Goal: Task Accomplishment & Management: Manage account settings

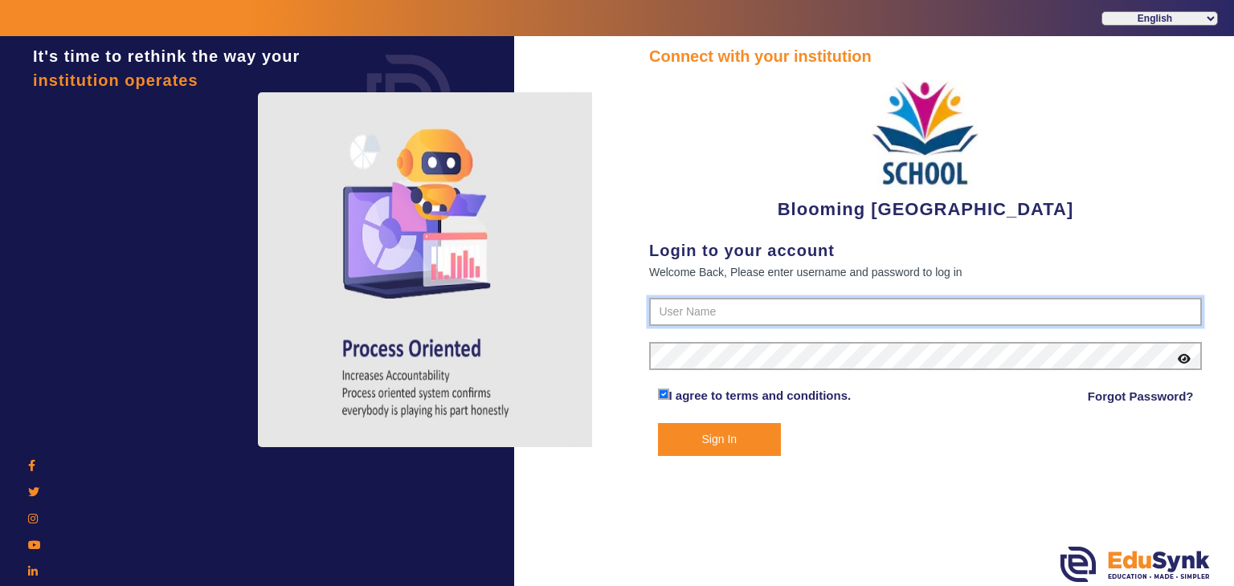
type input "4141419999"
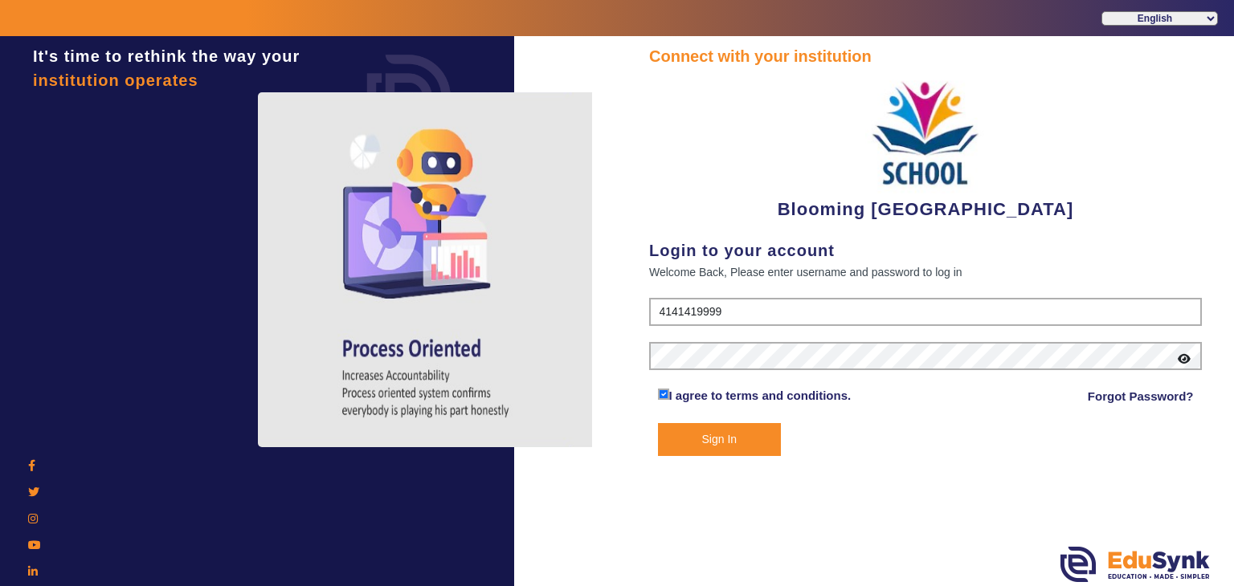
click at [736, 440] on button "Sign In" at bounding box center [720, 439] width 124 height 33
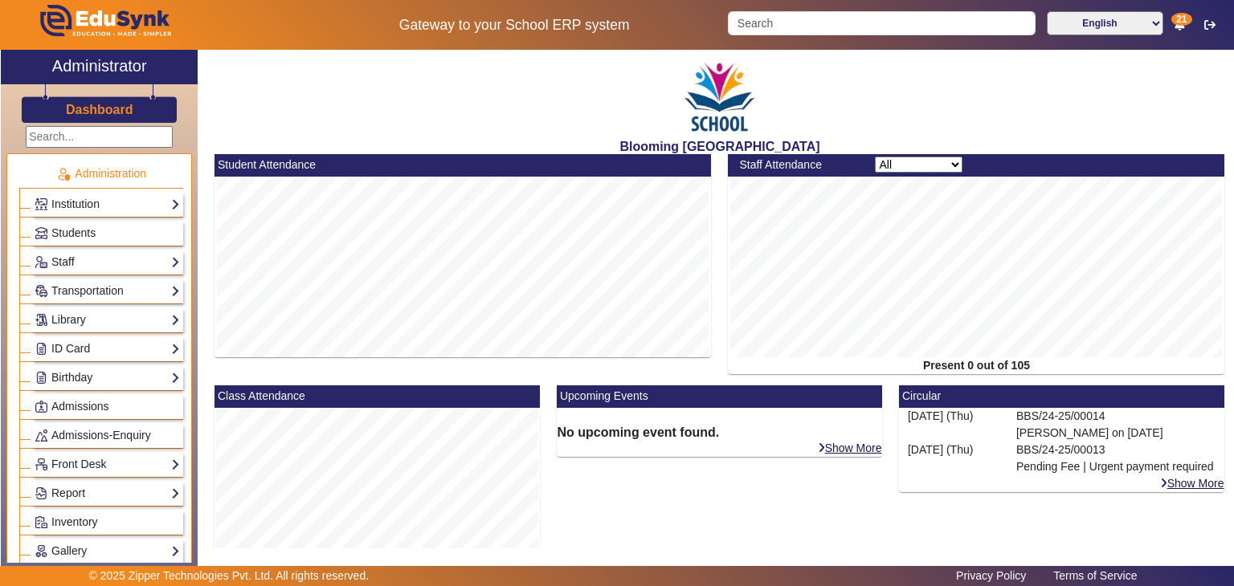
scroll to position [384, 0]
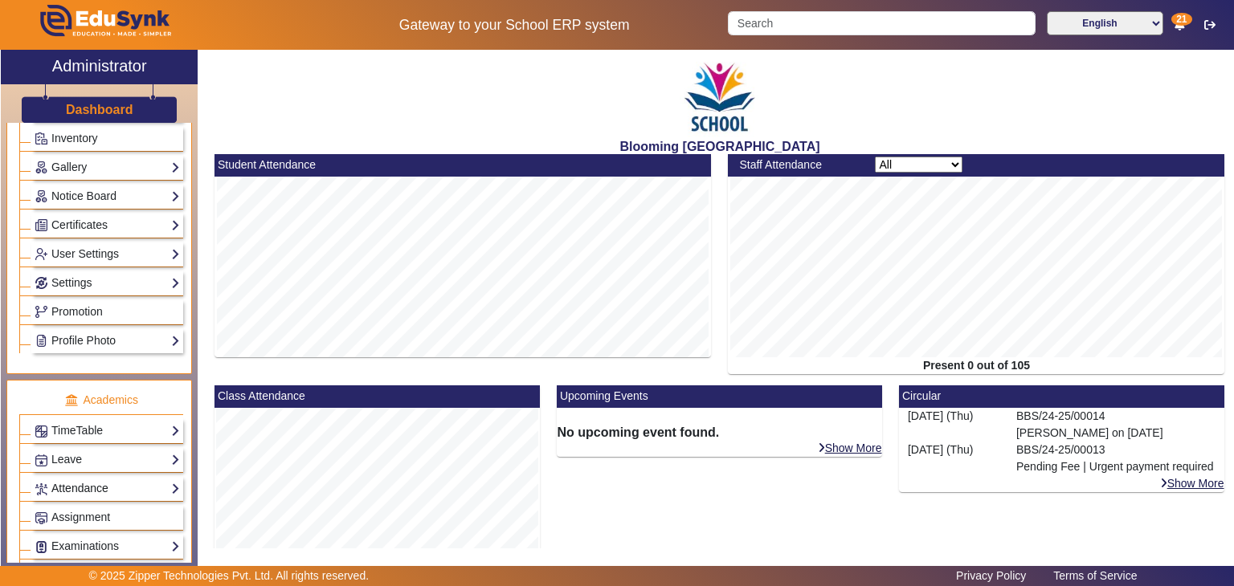
click at [112, 480] on link "Attendance" at bounding box center [107, 489] width 145 height 18
click at [74, 523] on link "Students" at bounding box center [65, 529] width 44 height 13
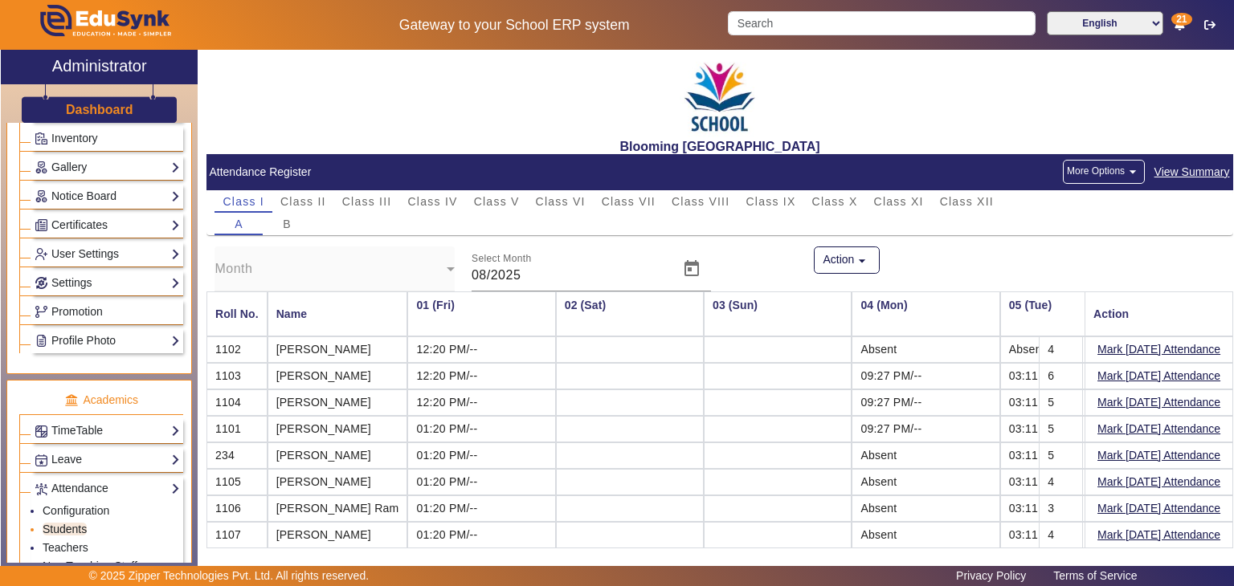
scroll to position [0, 1944]
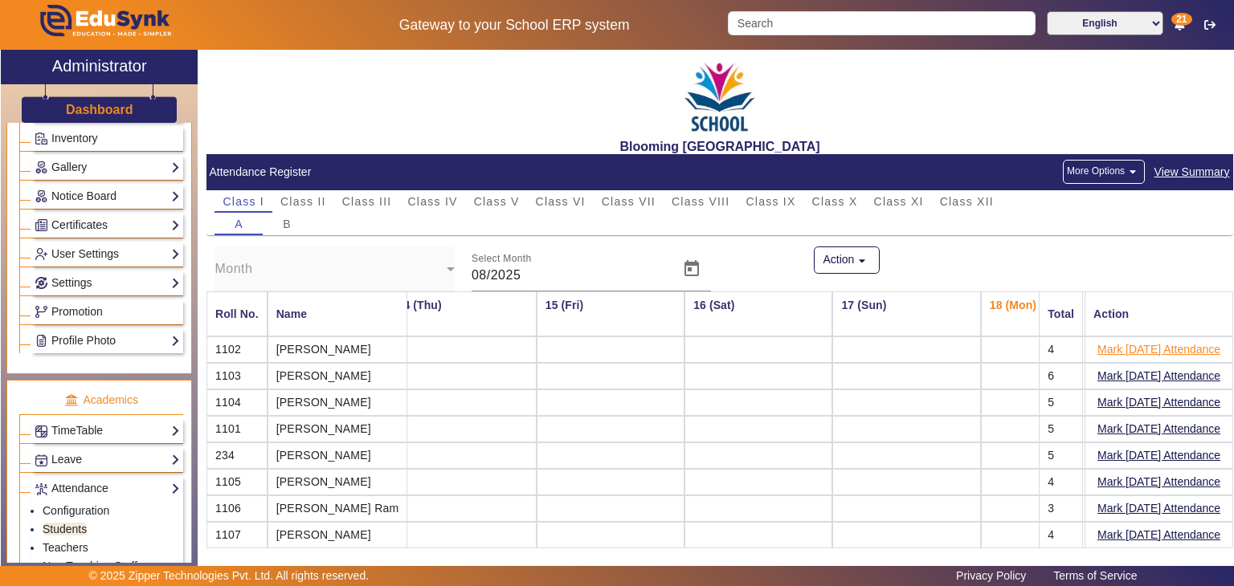
click at [1120, 353] on button "Mark [DATE] Attendance" at bounding box center [1159, 350] width 126 height 20
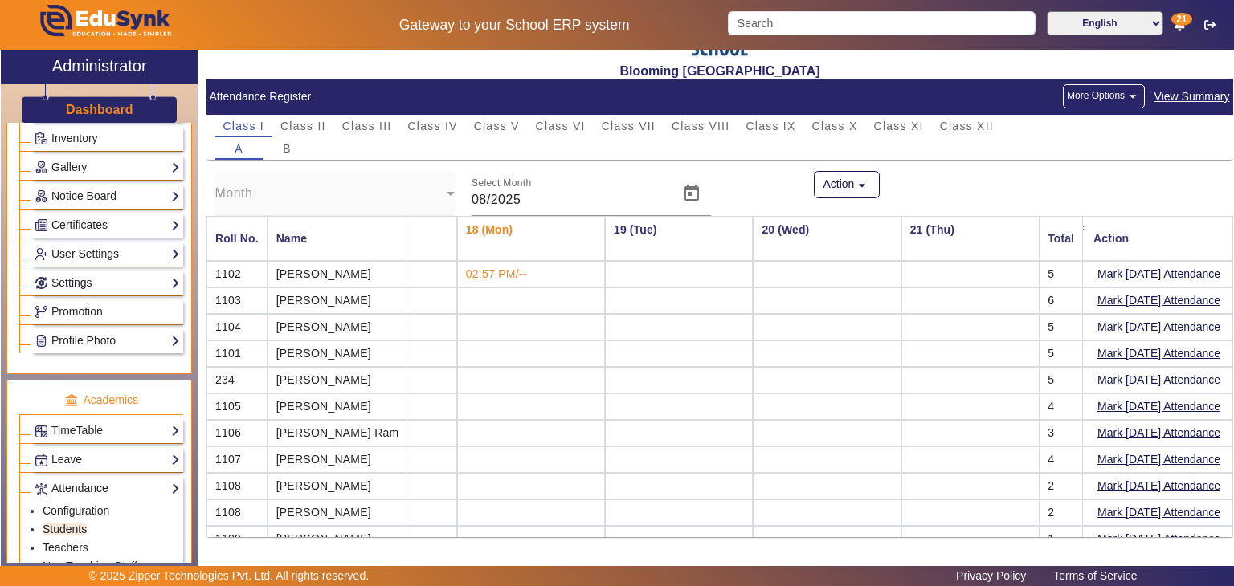
scroll to position [0, 2471]
click at [1146, 278] on button "Mark [DATE] Attendance" at bounding box center [1159, 274] width 126 height 20
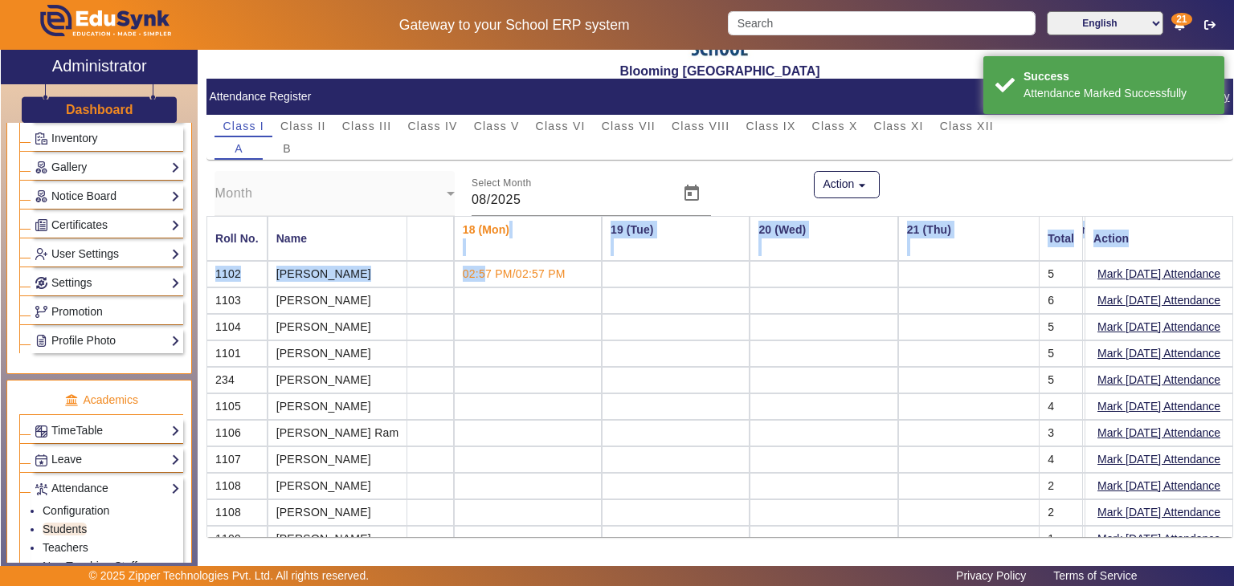
drag, startPoint x: 438, startPoint y: 257, endPoint x: 439, endPoint y: 274, distance: 16.9
click at [439, 274] on mat-table "Roll No. Name 01 (Fri) 02 (Sat) 03 (Sun) 04 (Mon) 05 (Tue) 06 (Wed) 07 (Thu) 08…" at bounding box center [719, 376] width 1026 height 321
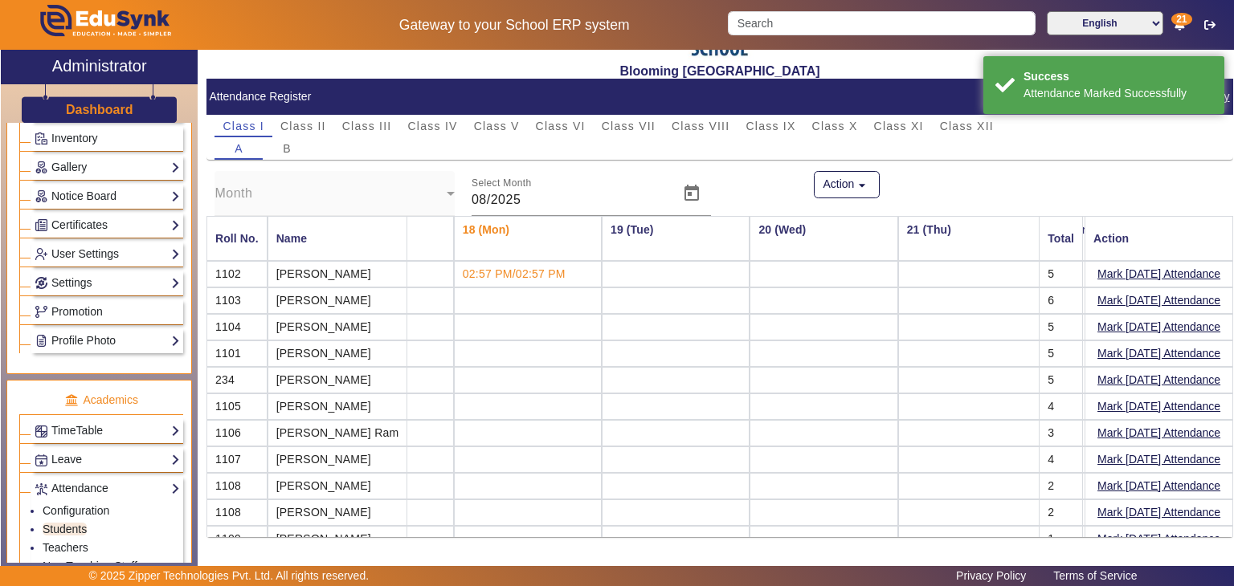
click at [530, 273] on td "02:57 PM/02:57 PM" at bounding box center [528, 274] width 148 height 27
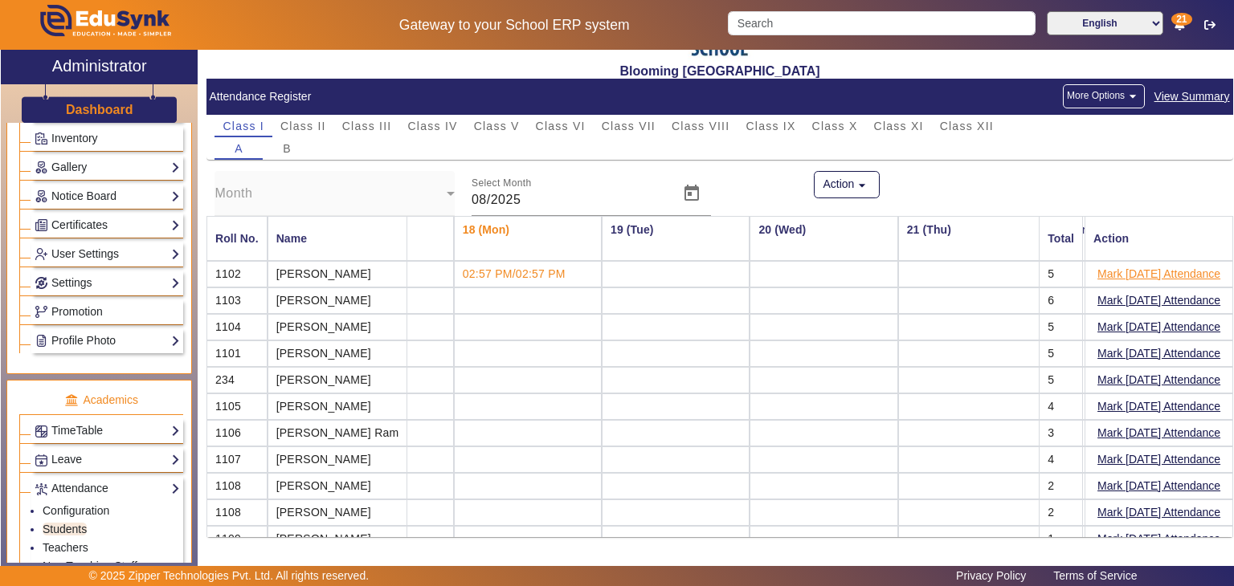
click at [1112, 278] on button "Mark [DATE] Attendance" at bounding box center [1159, 274] width 126 height 20
click at [1131, 271] on button "Mark [DATE] Attendance" at bounding box center [1159, 274] width 126 height 20
click at [774, 547] on div "Blooming Buds Secondary School Attendance Register More Options arrow_drop_down…" at bounding box center [719, 299] width 1026 height 499
click at [713, 555] on div "Blooming Buds Secondary School Attendance Register More Options arrow_drop_down…" at bounding box center [715, 304] width 1035 height 508
click at [765, 198] on div "Month Select Month 08/2025 Action arrow_drop_down" at bounding box center [719, 193] width 1026 height 45
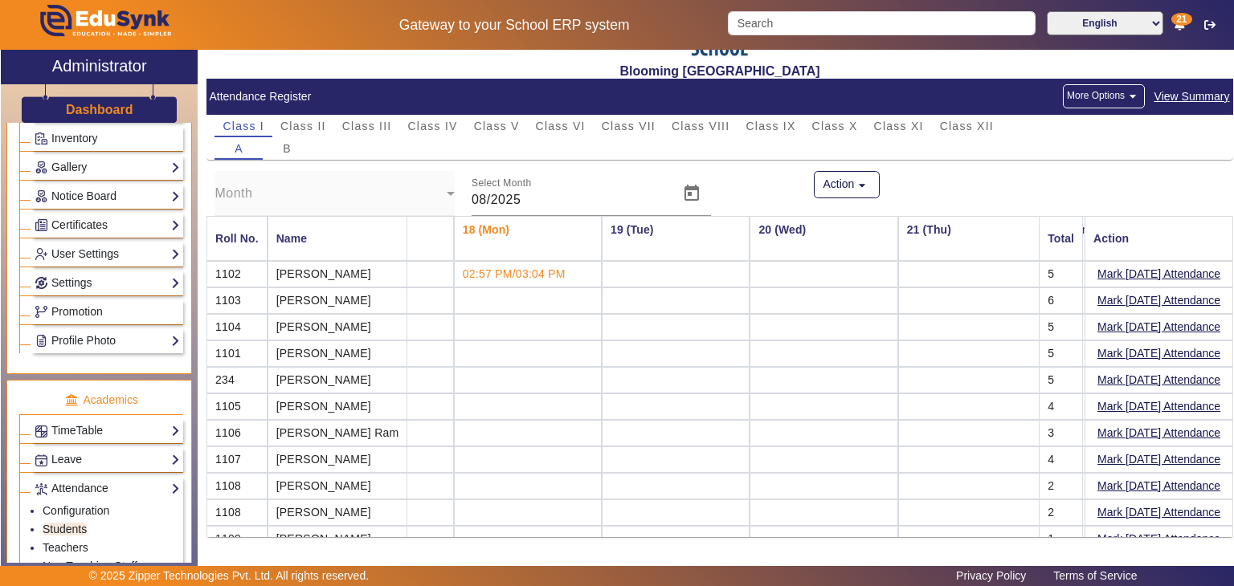
click at [1158, 95] on span "View Summary" at bounding box center [1191, 97] width 77 height 18
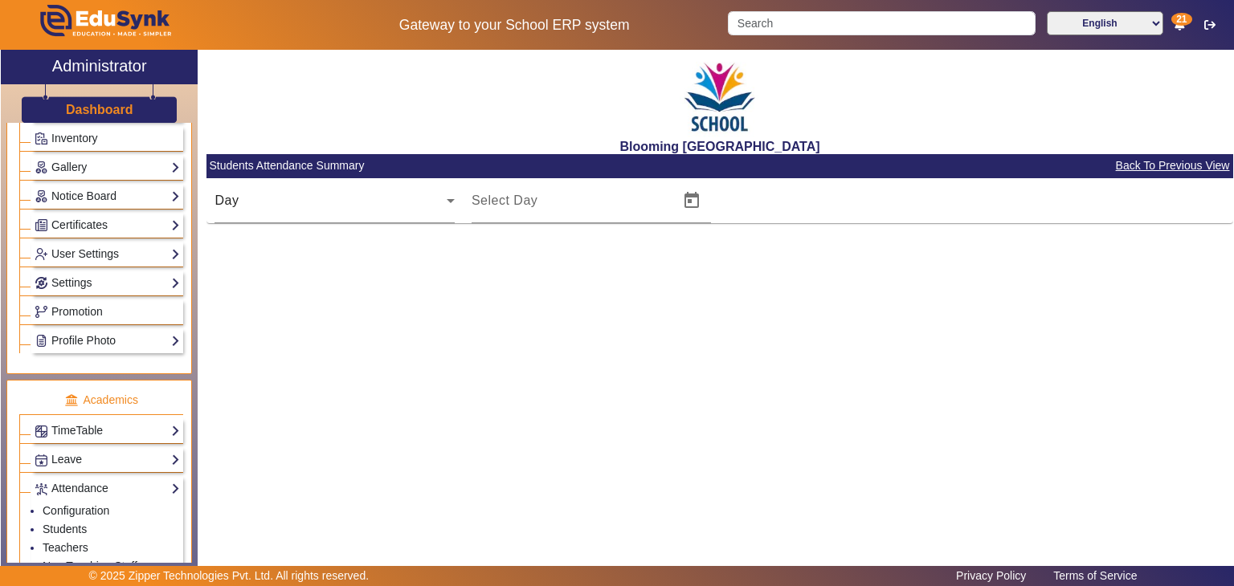
type input "[DATE]"
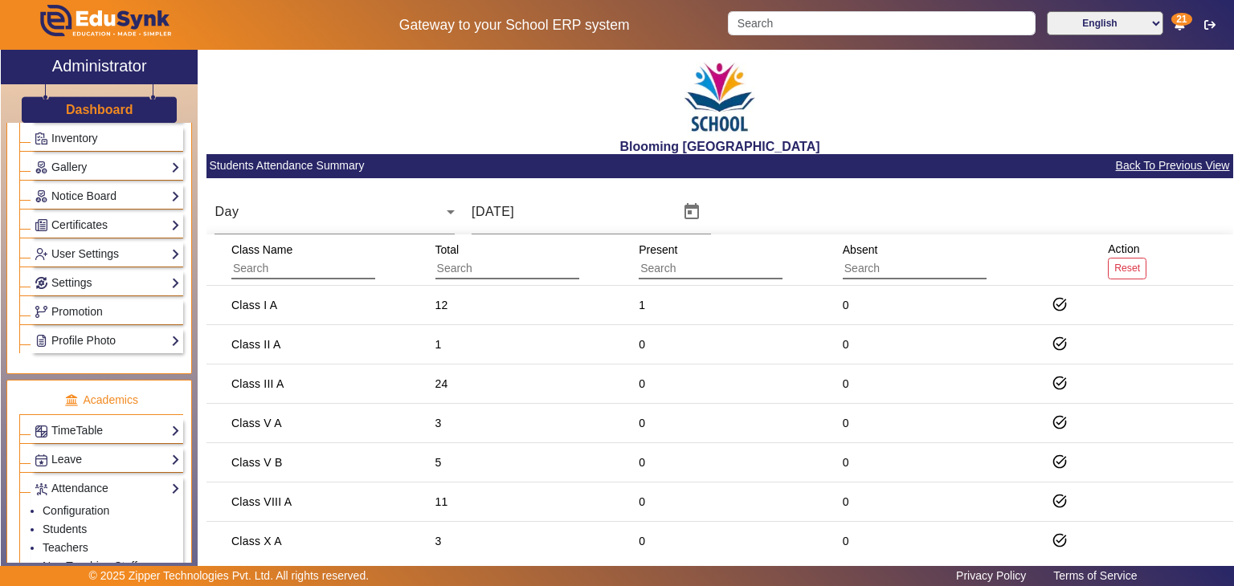
click at [1147, 168] on span "Back To Previous View" at bounding box center [1173, 166] width 116 height 18
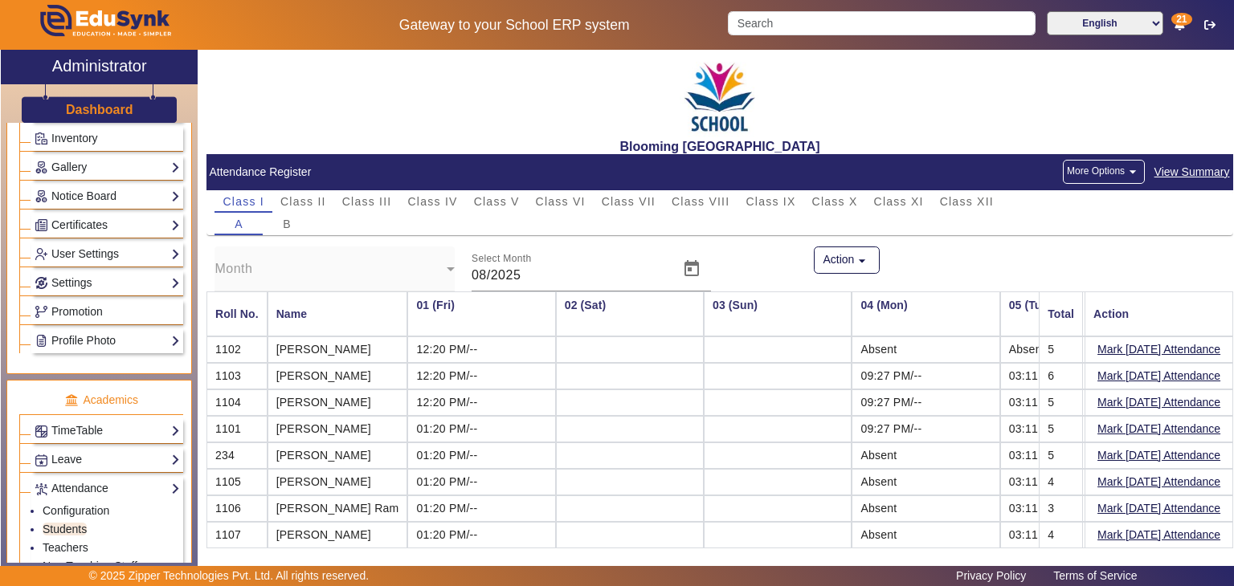
scroll to position [0, 1944]
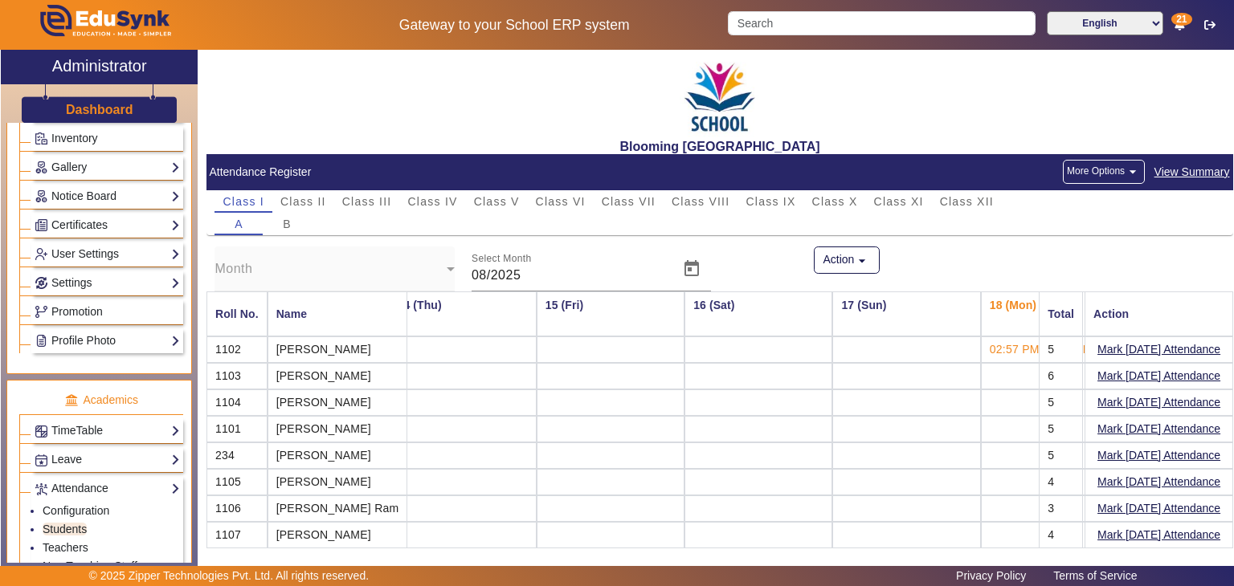
click at [1107, 173] on button "More Options arrow_drop_down" at bounding box center [1104, 172] width 82 height 24
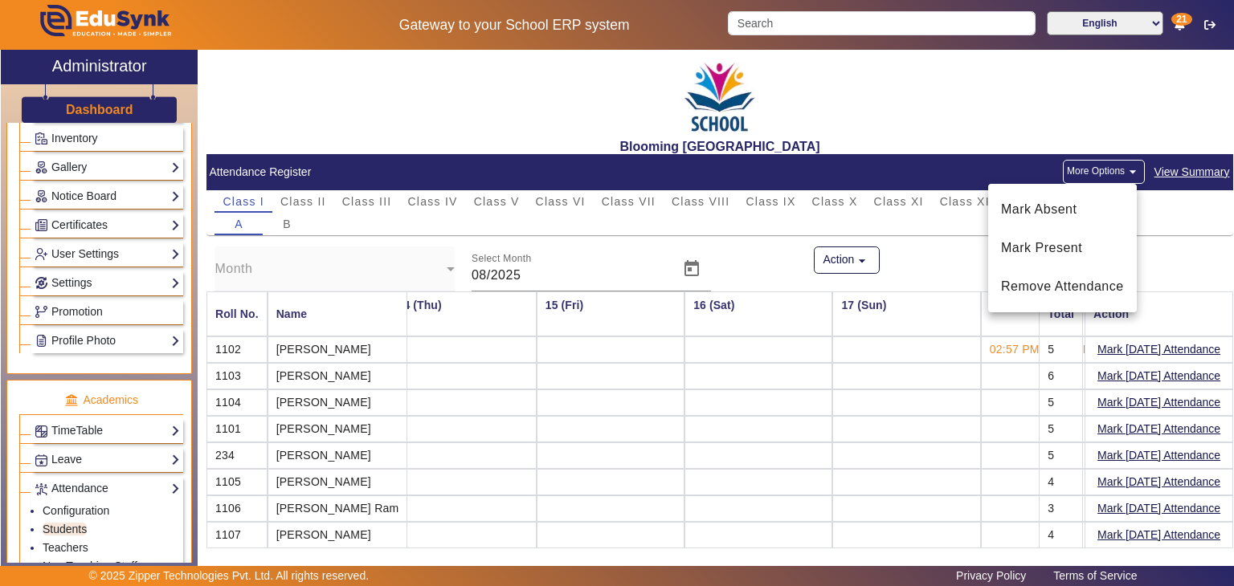
click at [843, 264] on div at bounding box center [617, 293] width 1234 height 586
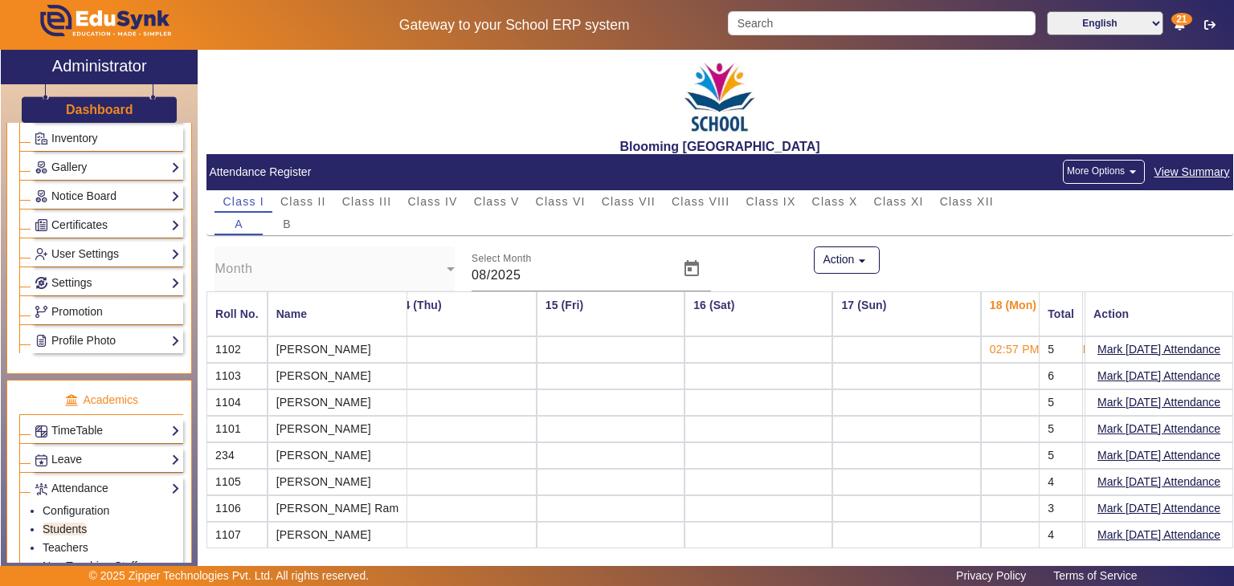
click at [843, 264] on button "Action arrow_drop_down" at bounding box center [847, 260] width 66 height 27
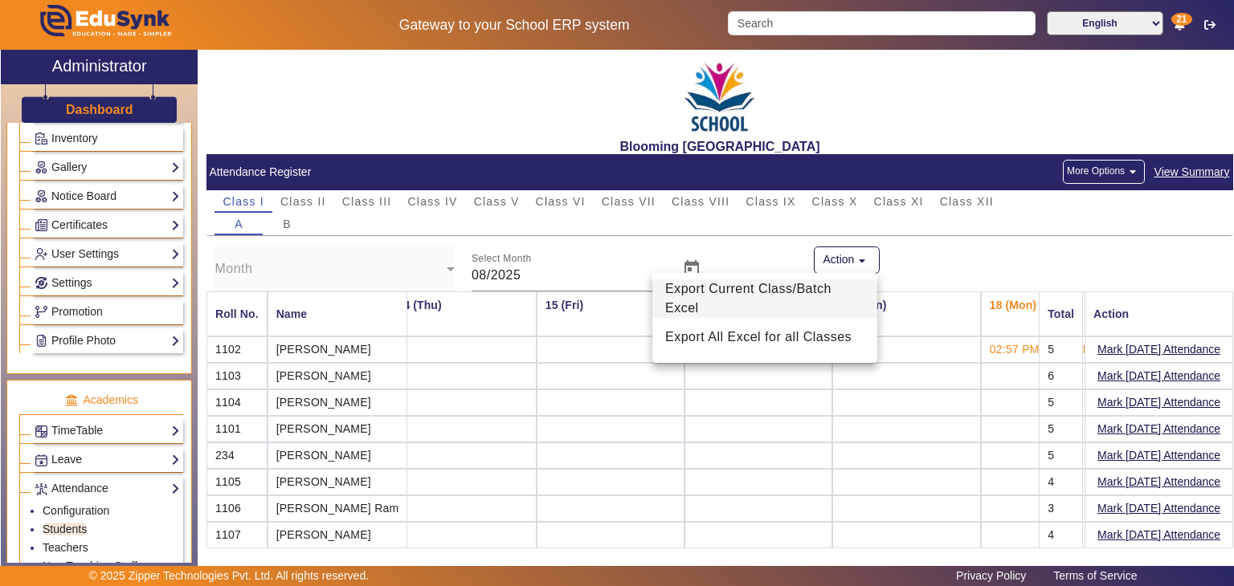
click at [814, 293] on span "Export Current Class/Batch Excel" at bounding box center [764, 299] width 199 height 39
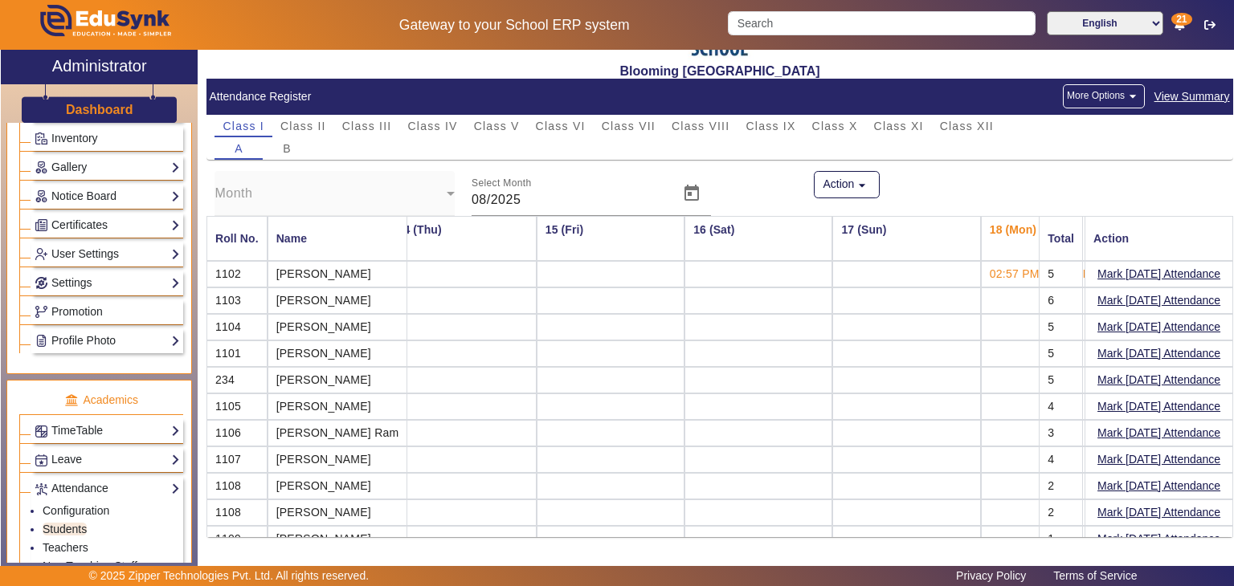
click at [376, 195] on mat-form-field "Month" at bounding box center [334, 193] width 240 height 45
click at [528, 206] on input "08/2025" at bounding box center [570, 199] width 198 height 19
click at [451, 194] on mat-form-field "Month" at bounding box center [334, 193] width 240 height 45
click at [1100, 96] on button "More Options arrow_drop_down" at bounding box center [1104, 96] width 82 height 24
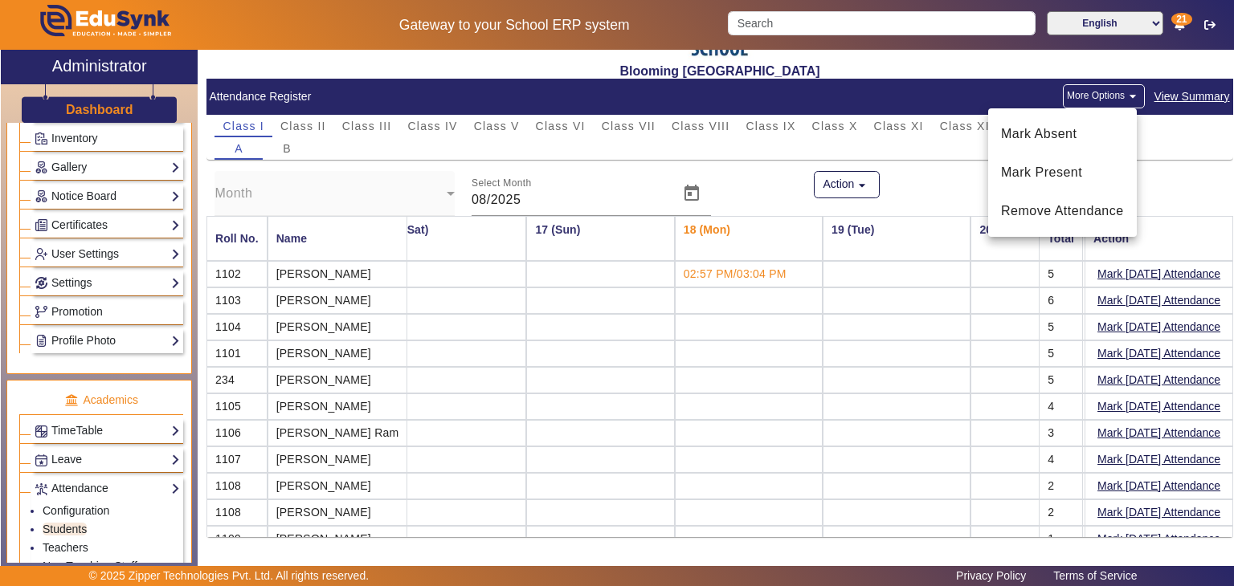
click at [846, 181] on div at bounding box center [617, 293] width 1234 height 586
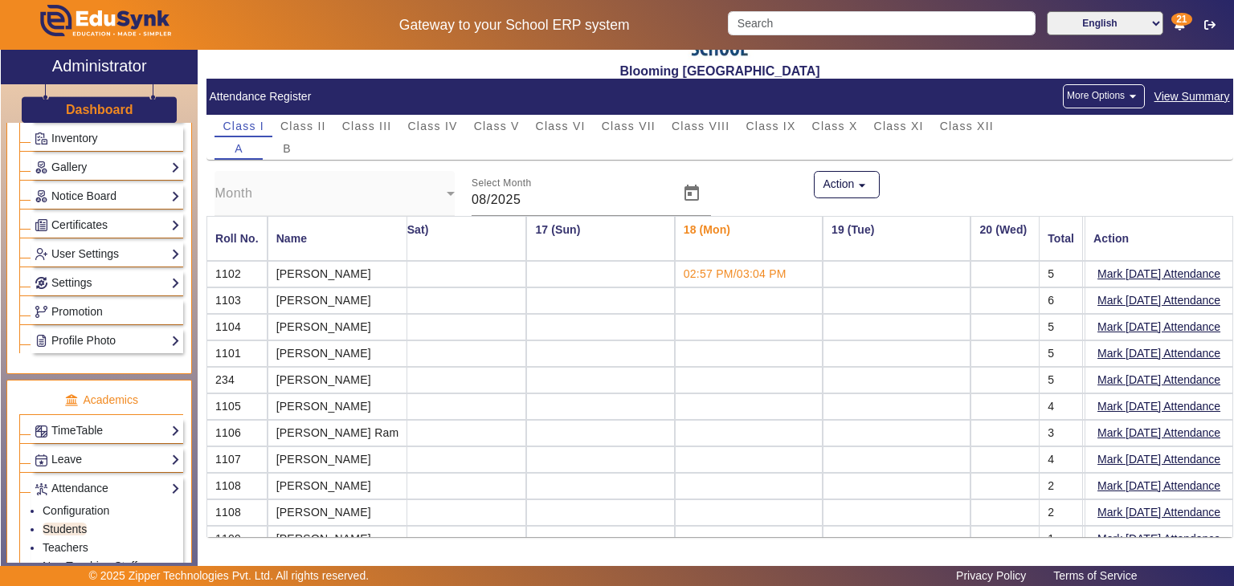
click at [846, 181] on button "Action arrow_drop_down" at bounding box center [847, 184] width 66 height 27
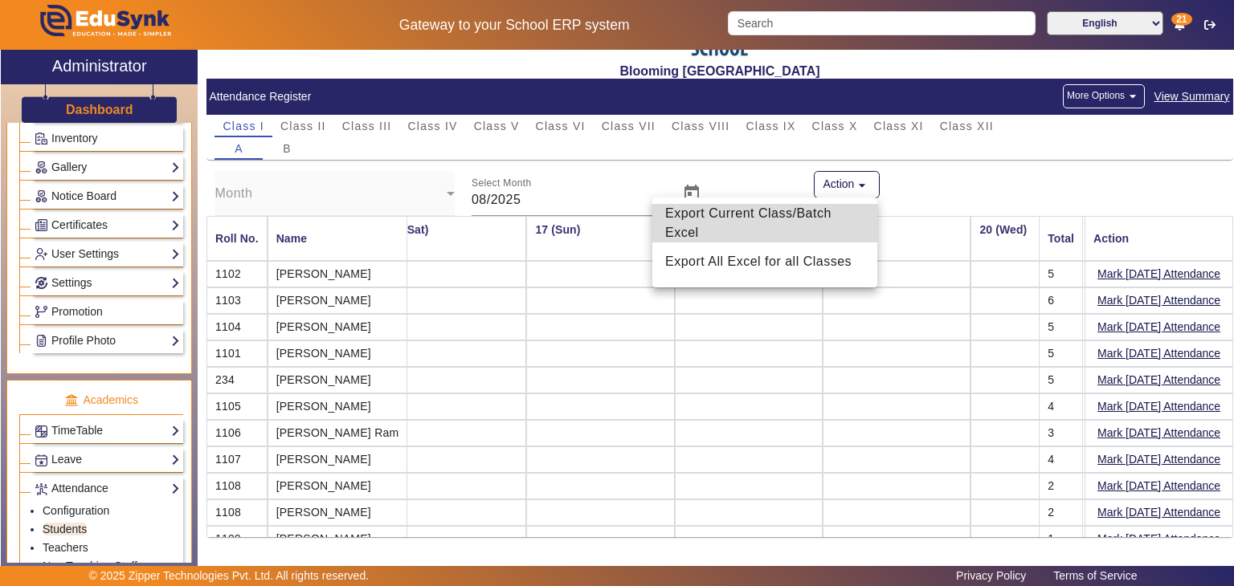
click at [830, 214] on span "Export Current Class/Batch Excel" at bounding box center [764, 223] width 199 height 39
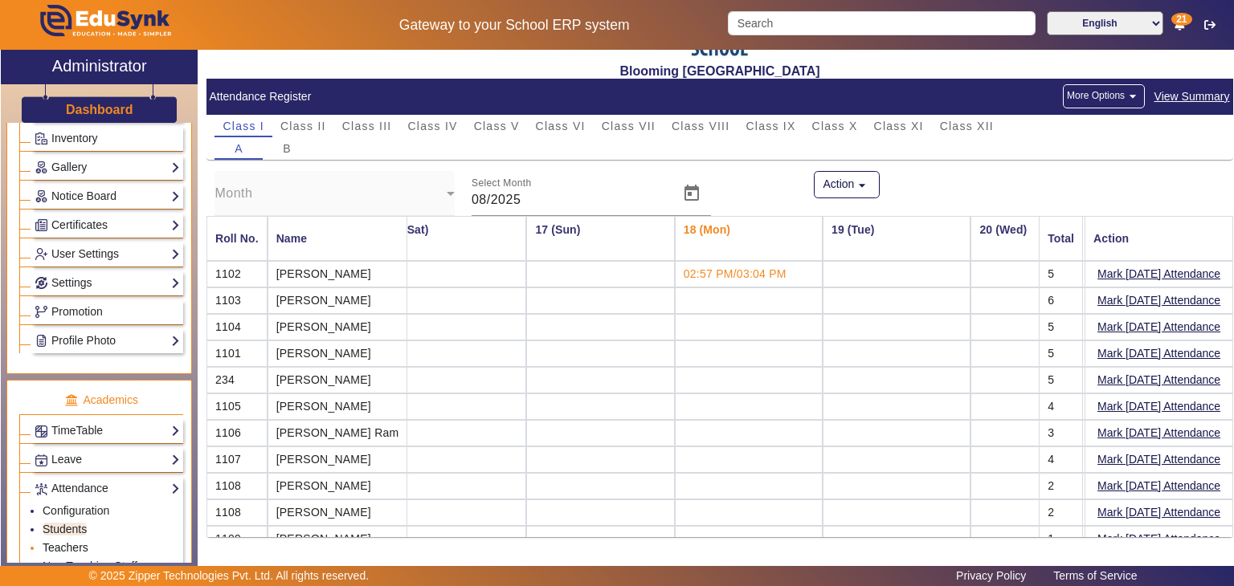
click at [75, 541] on link "Teachers" at bounding box center [66, 547] width 46 height 13
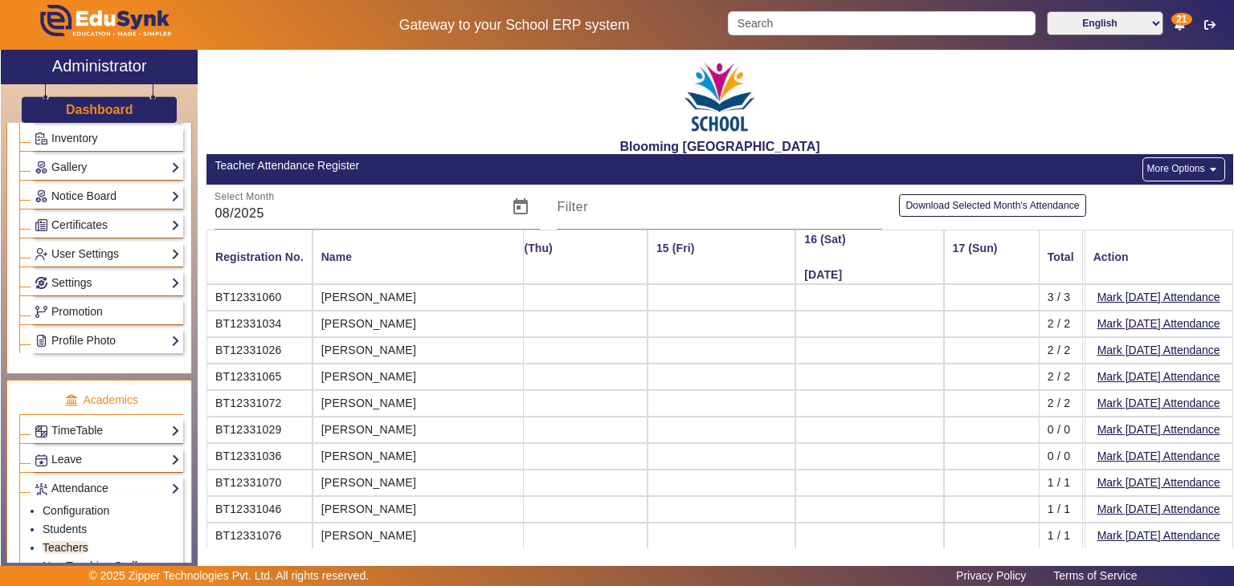
scroll to position [0, 2833]
click at [983, 548] on div "Blooming Buds Secondary School Teacher Attendance Register More Options arrow_d…" at bounding box center [715, 304] width 1035 height 508
click at [752, 549] on div "Blooming Buds Secondary School Teacher Attendance Register More Options arrow_d…" at bounding box center [715, 304] width 1035 height 508
click at [800, 508] on td at bounding box center [869, 509] width 148 height 27
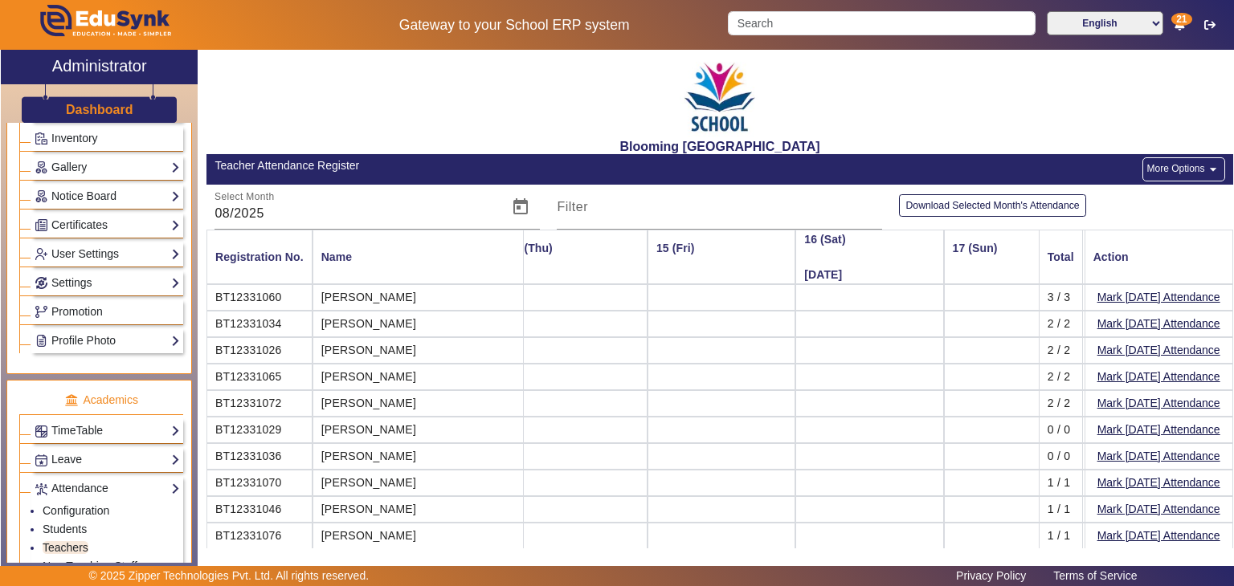
click at [800, 508] on td at bounding box center [869, 509] width 148 height 27
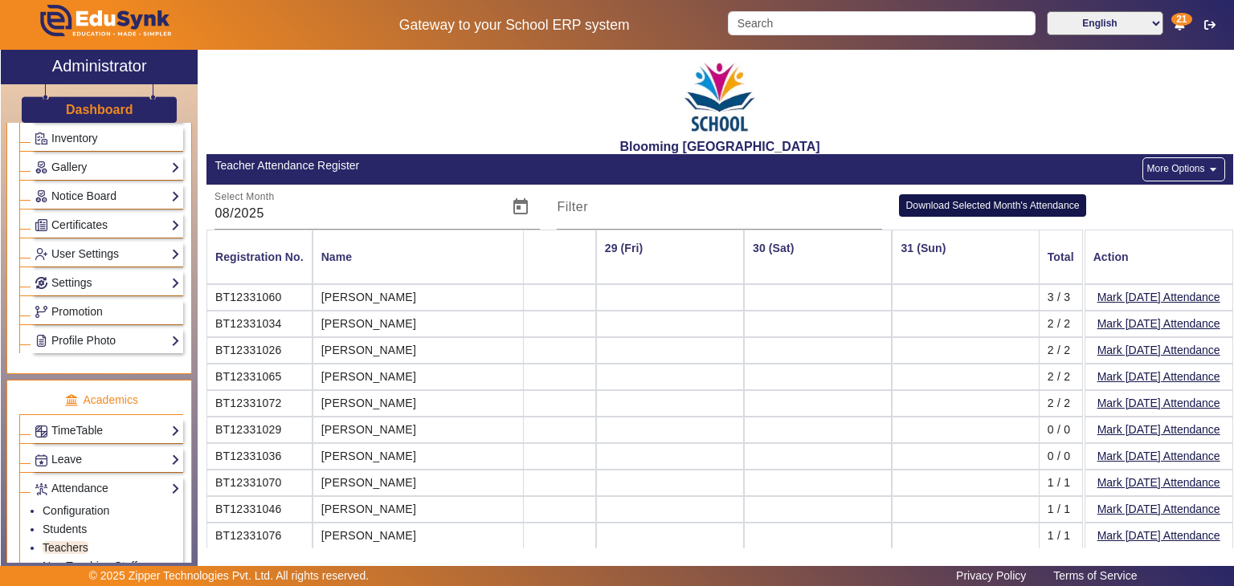
click at [982, 213] on button "Download Selected Month's Attendance" at bounding box center [992, 205] width 186 height 22
click at [514, 217] on span "Open calendar" at bounding box center [520, 207] width 39 height 39
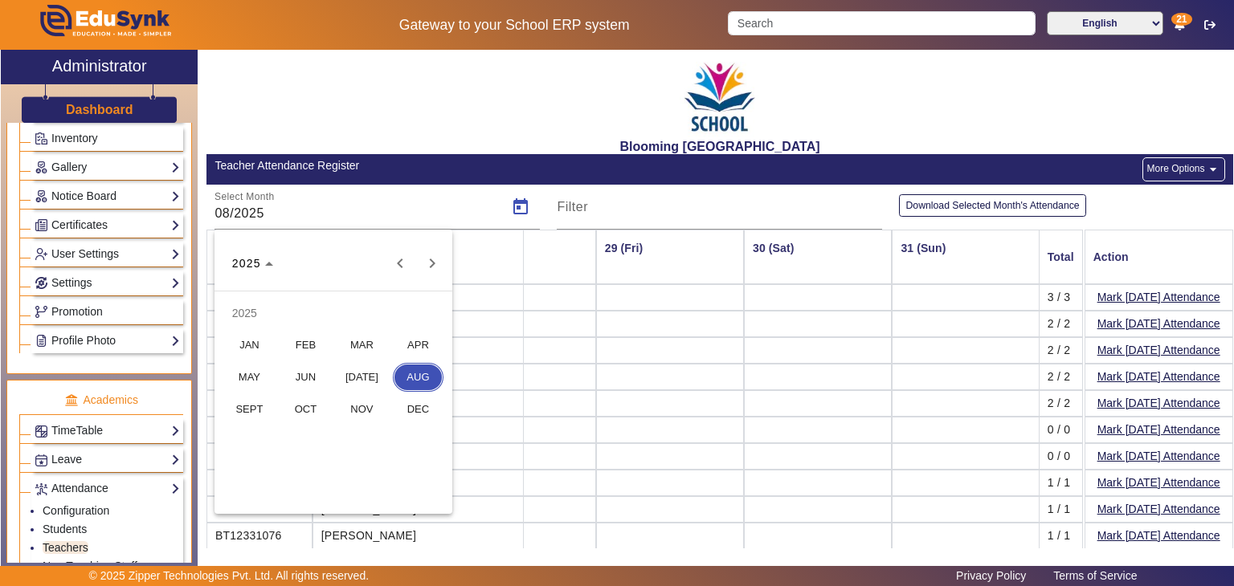
click at [609, 223] on div at bounding box center [617, 293] width 1234 height 586
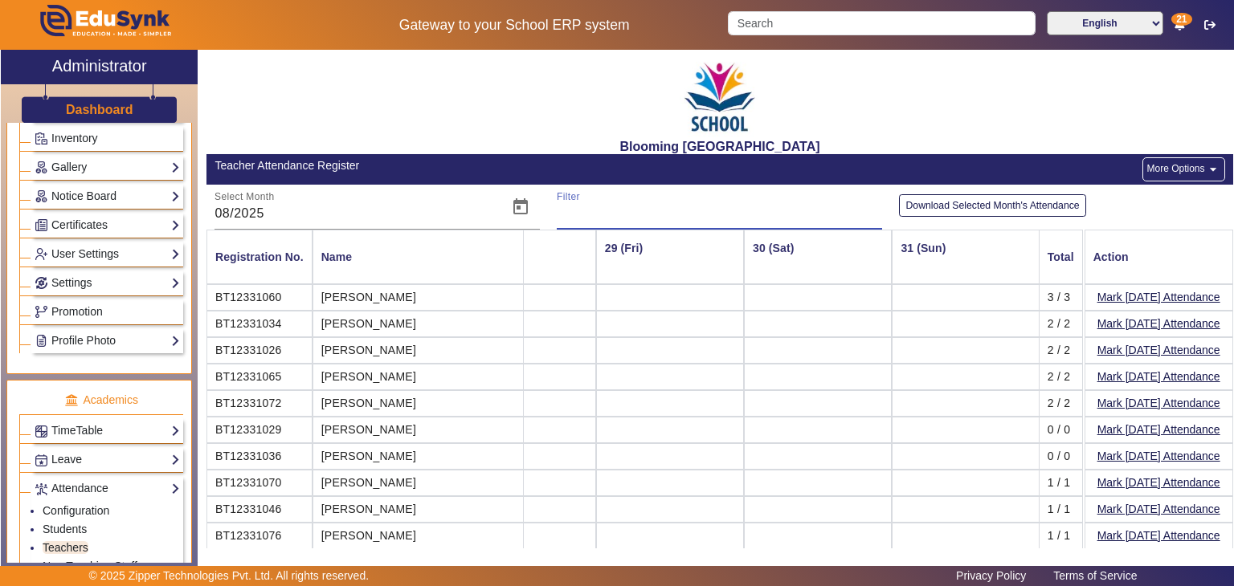
click at [595, 217] on input "Filter" at bounding box center [719, 213] width 325 height 19
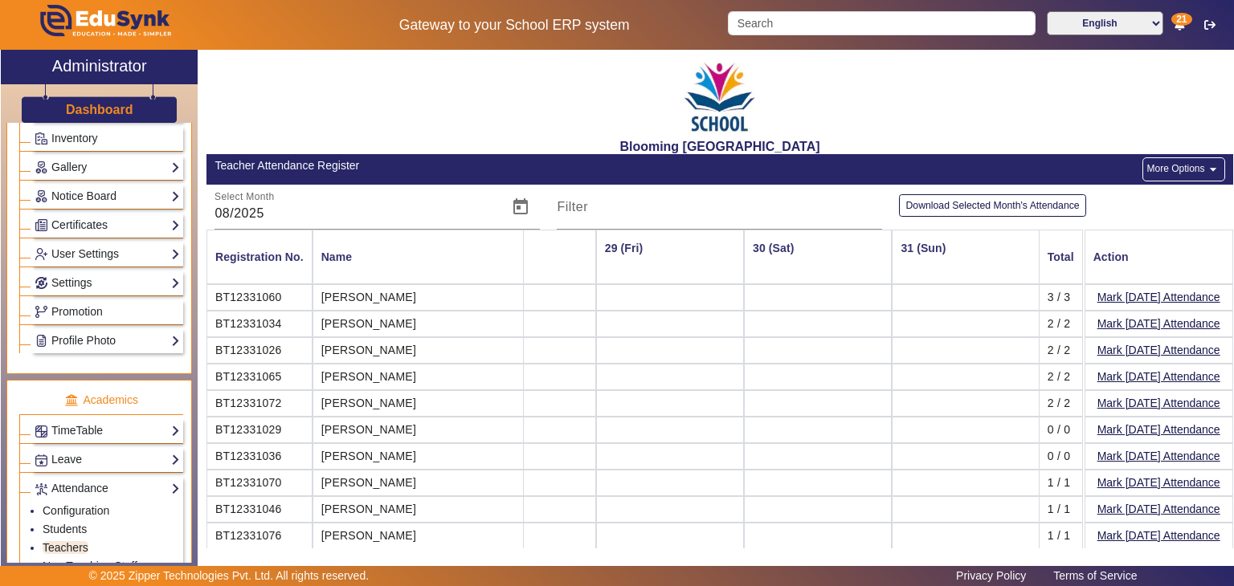
click at [1163, 176] on button "More Options arrow_drop_down" at bounding box center [1183, 169] width 82 height 24
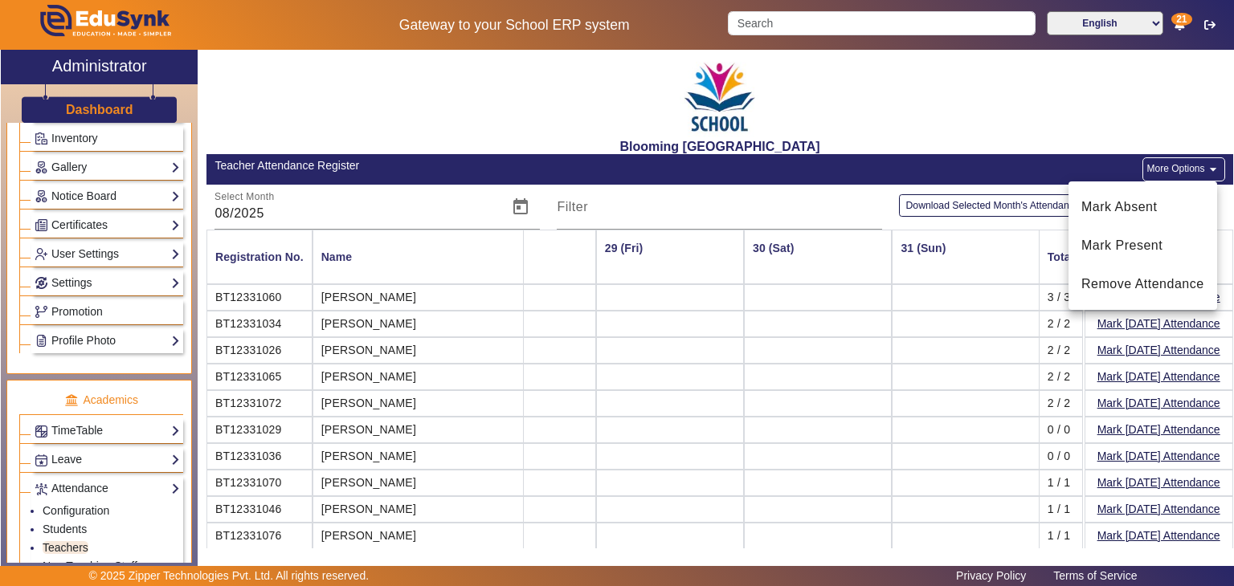
click at [191, 206] on div at bounding box center [617, 293] width 1234 height 586
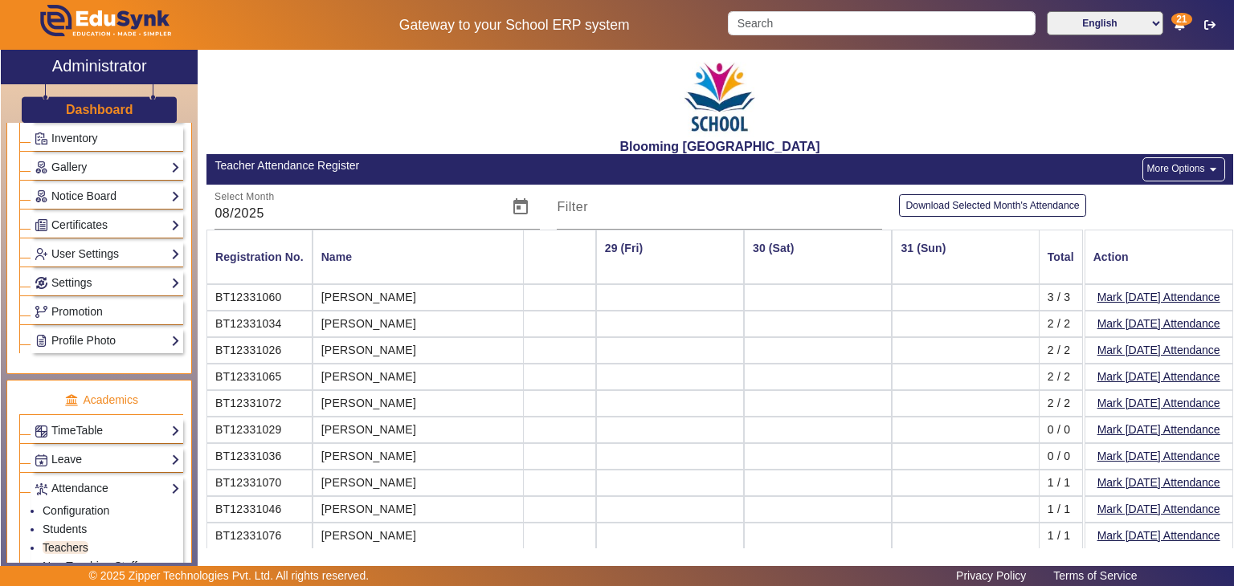
scroll to position [0, 0]
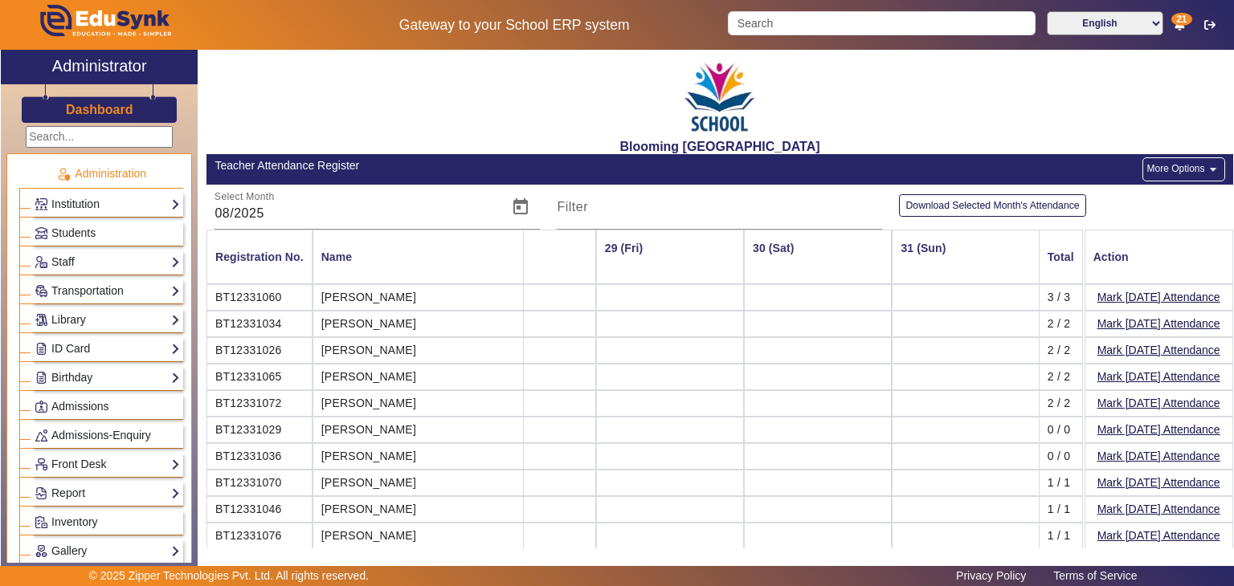
click at [133, 115] on div "Dashboard" at bounding box center [99, 103] width 197 height 39
click at [119, 114] on h3 "Dashboard" at bounding box center [99, 109] width 67 height 15
